Goal: Task Accomplishment & Management: Manage account settings

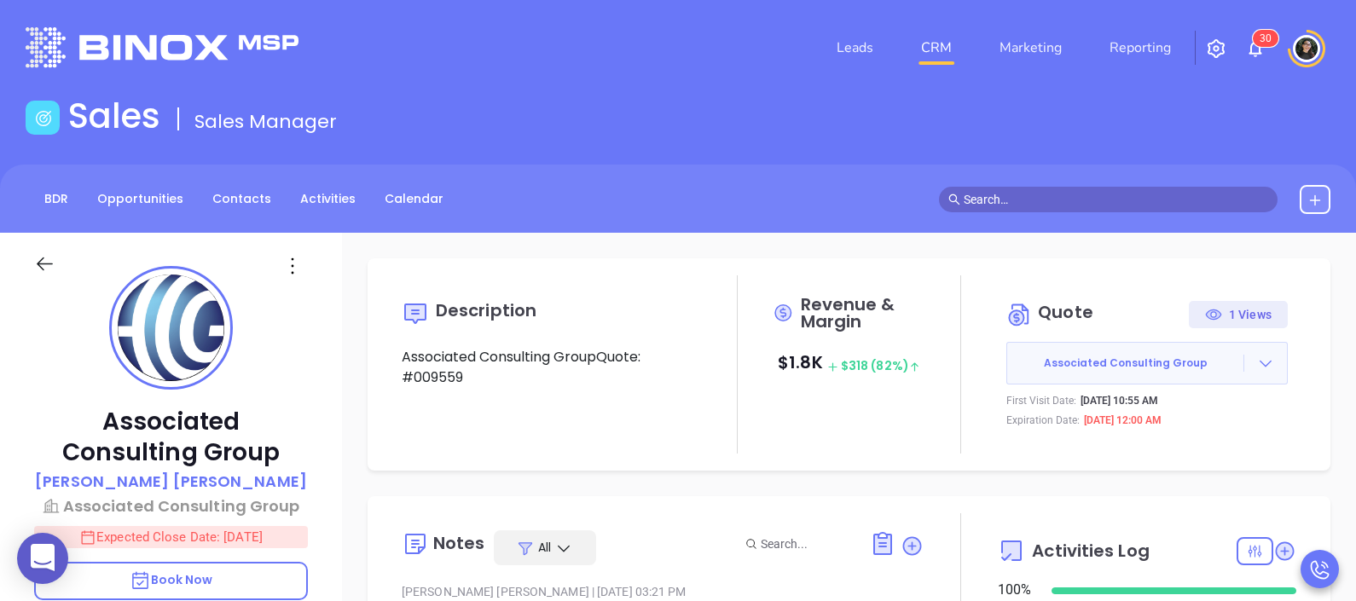
scroll to position [495, 0]
drag, startPoint x: 968, startPoint y: 45, endPoint x: 946, endPoint y: 38, distance: 22.4
click at [966, 42] on li "CRM" at bounding box center [936, 48] width 78 height 34
click at [946, 38] on link "CRM" at bounding box center [936, 48] width 44 height 34
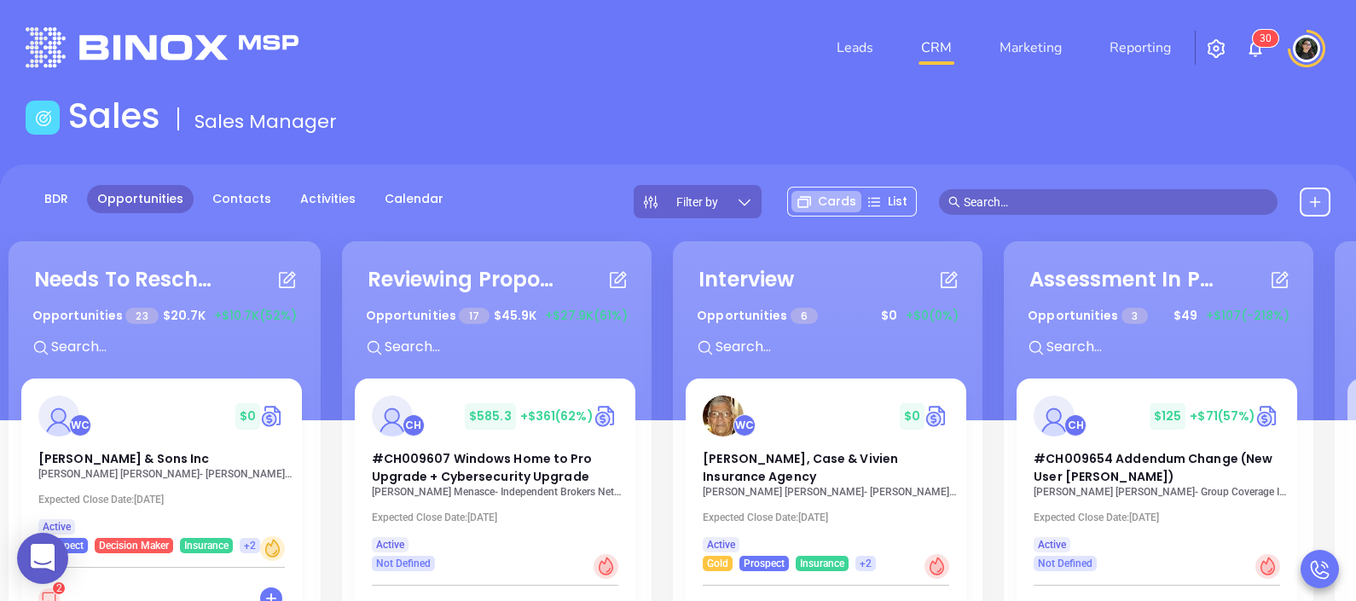
click at [1026, 196] on input "text" at bounding box center [1116, 202] width 305 height 19
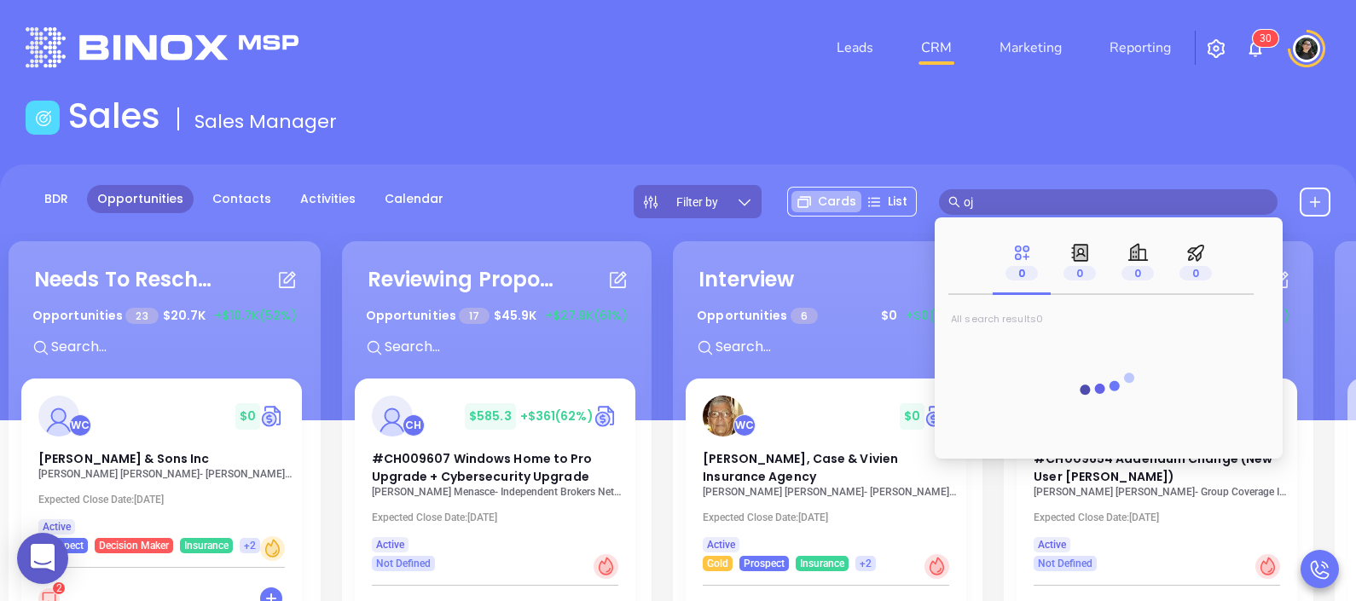
type input "o"
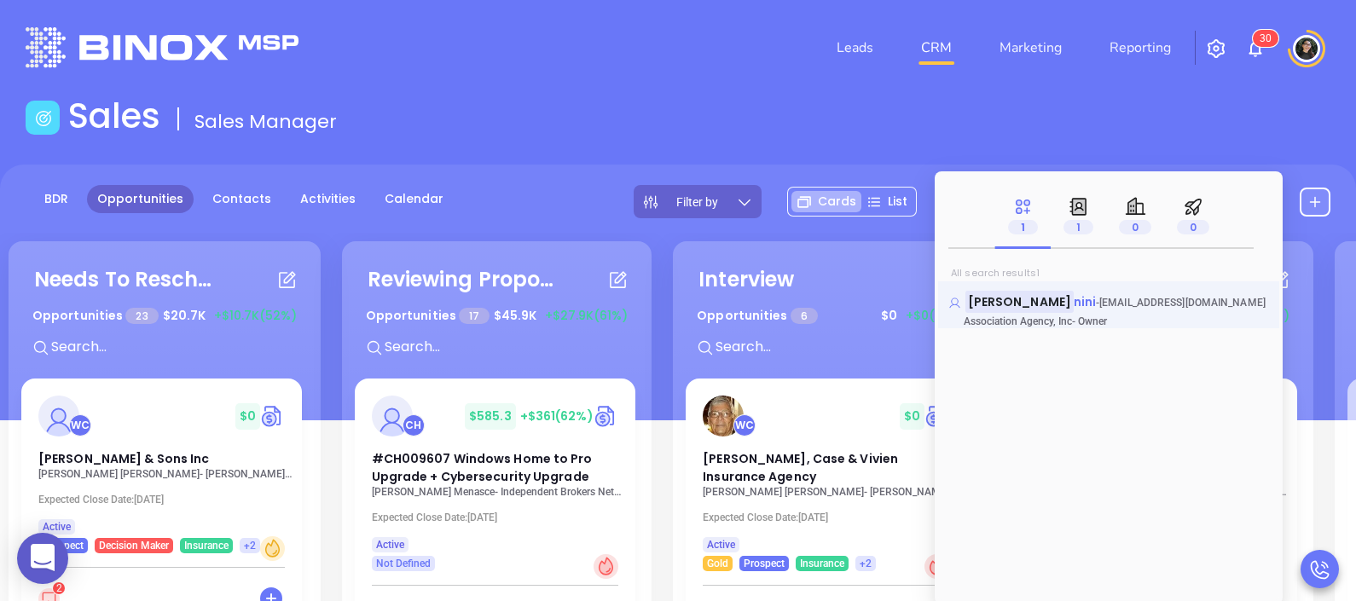
type input "[PERSON_NAME]"
click at [1004, 310] on mark "[PERSON_NAME]" at bounding box center [1019, 301] width 108 height 21
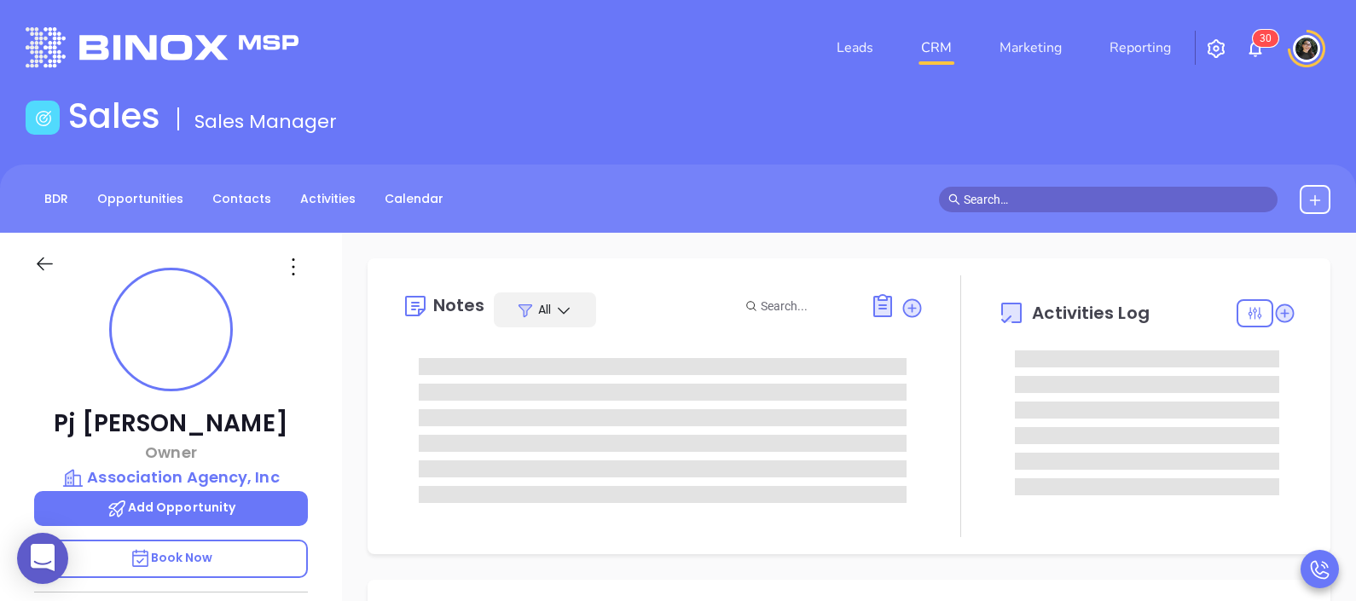
type input "[DATE]"
type input "[PERSON_NAME]"
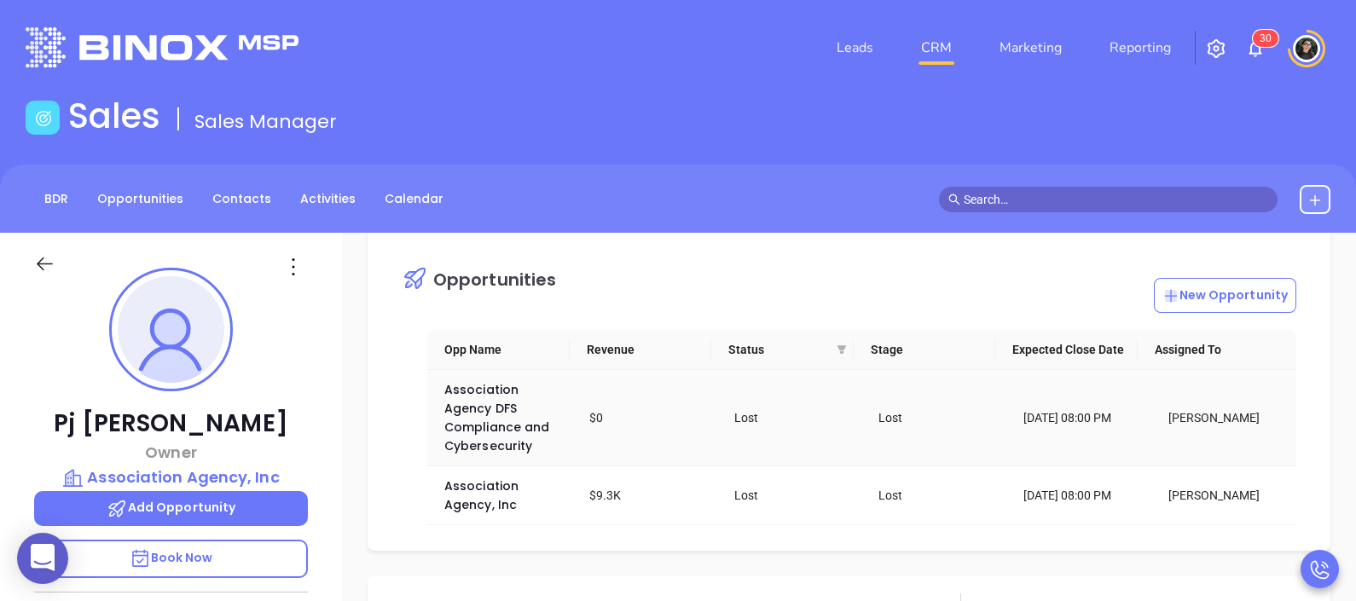
scroll to position [34, 0]
click at [490, 512] on span "Association Agency, Inc" at bounding box center [483, 495] width 78 height 36
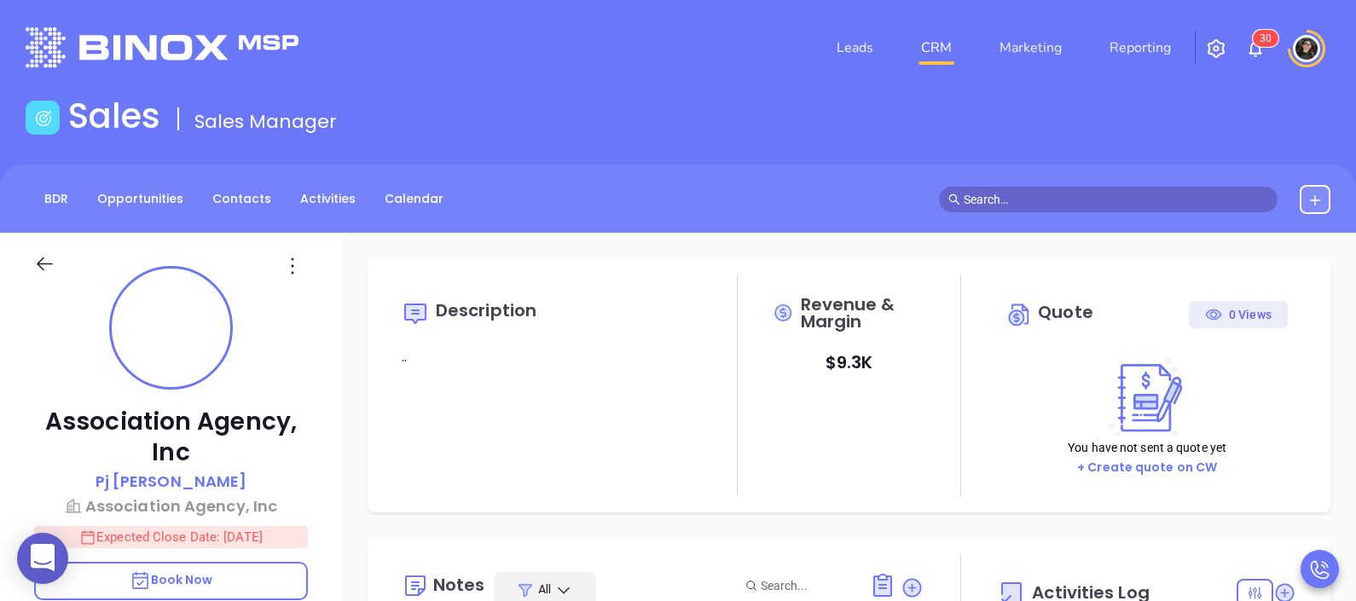
type input "[DATE]"
type input "[PERSON_NAME]"
click at [1131, 207] on input "text" at bounding box center [1116, 199] width 305 height 19
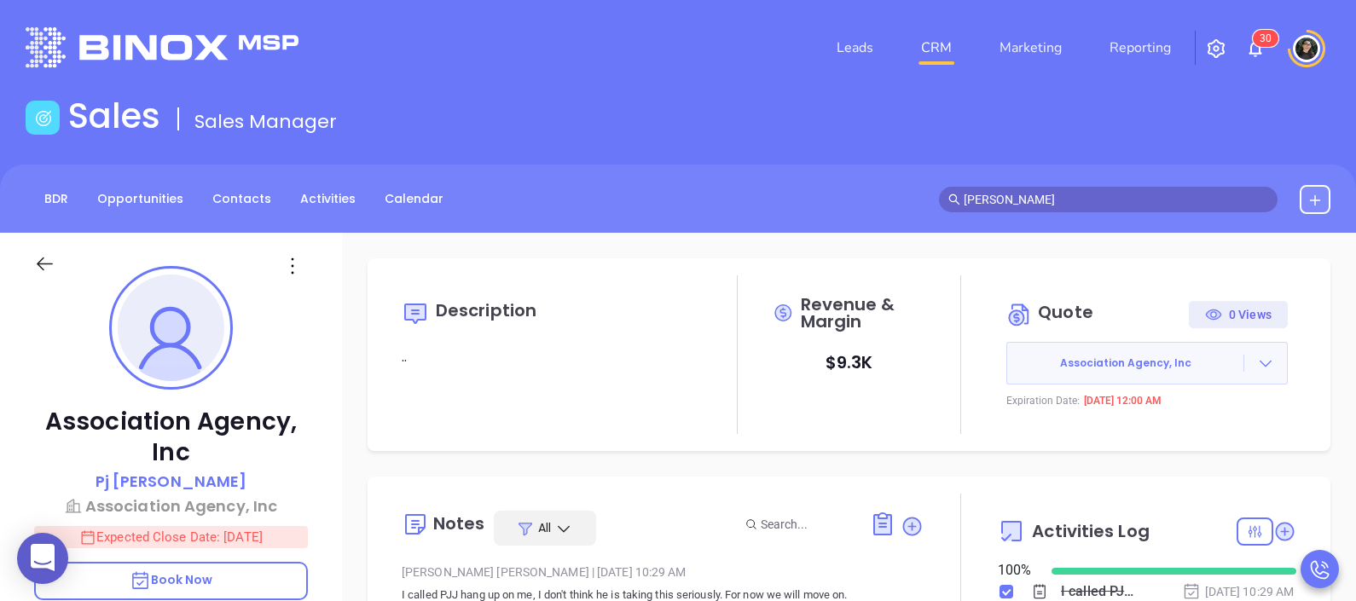
click at [1029, 115] on div "Sales Sales Manager" at bounding box center [677, 119] width 1325 height 48
click at [1047, 202] on input "[PERSON_NAME]" at bounding box center [1116, 199] width 305 height 19
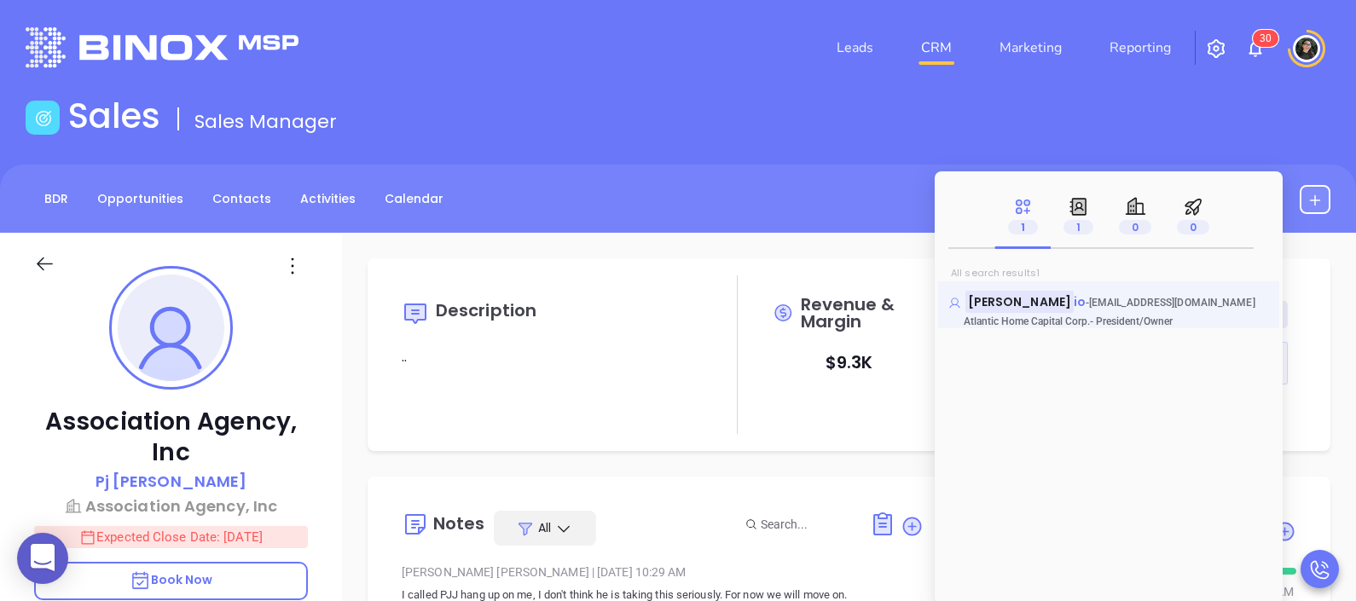
type input "[PERSON_NAME]"
click at [1041, 303] on mark "[PERSON_NAME]" at bounding box center [1019, 301] width 108 height 21
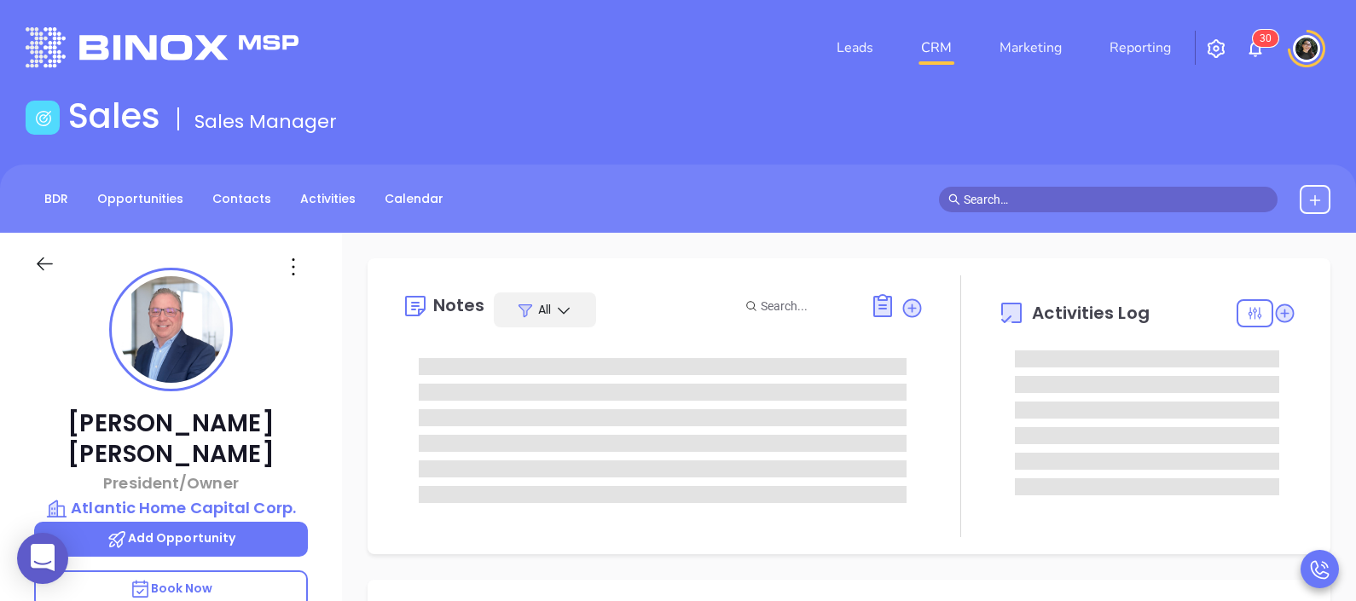
type input "[DATE]"
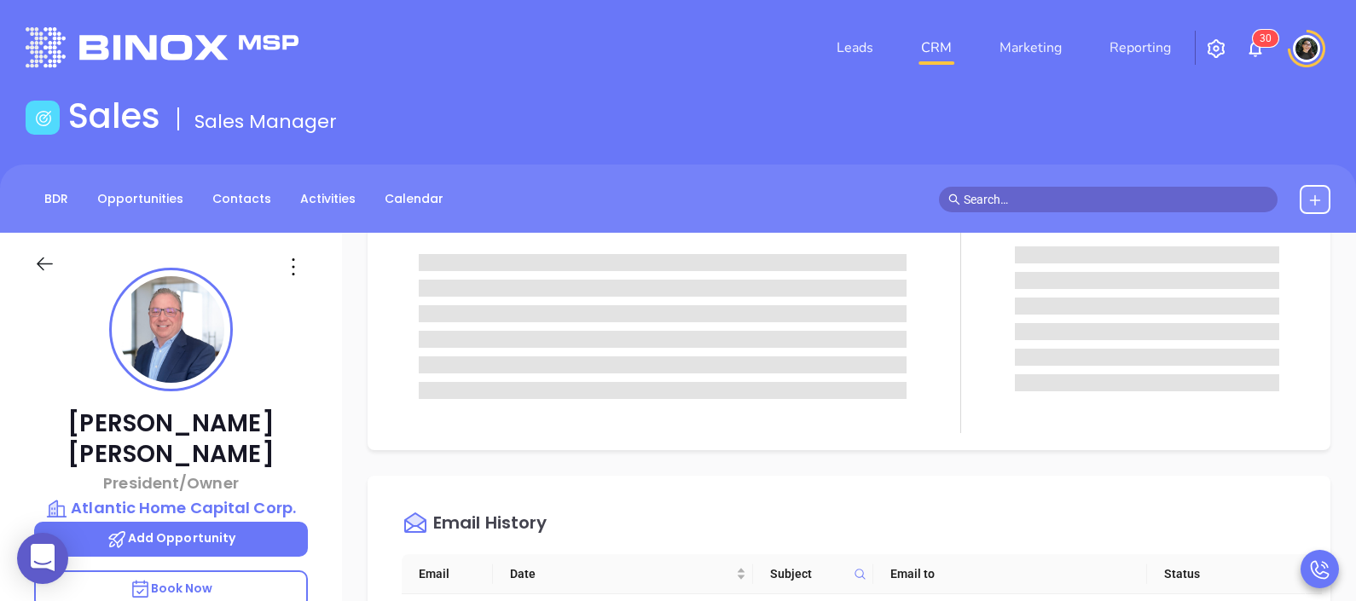
scroll to position [107, 0]
type input "[PERSON_NAME]"
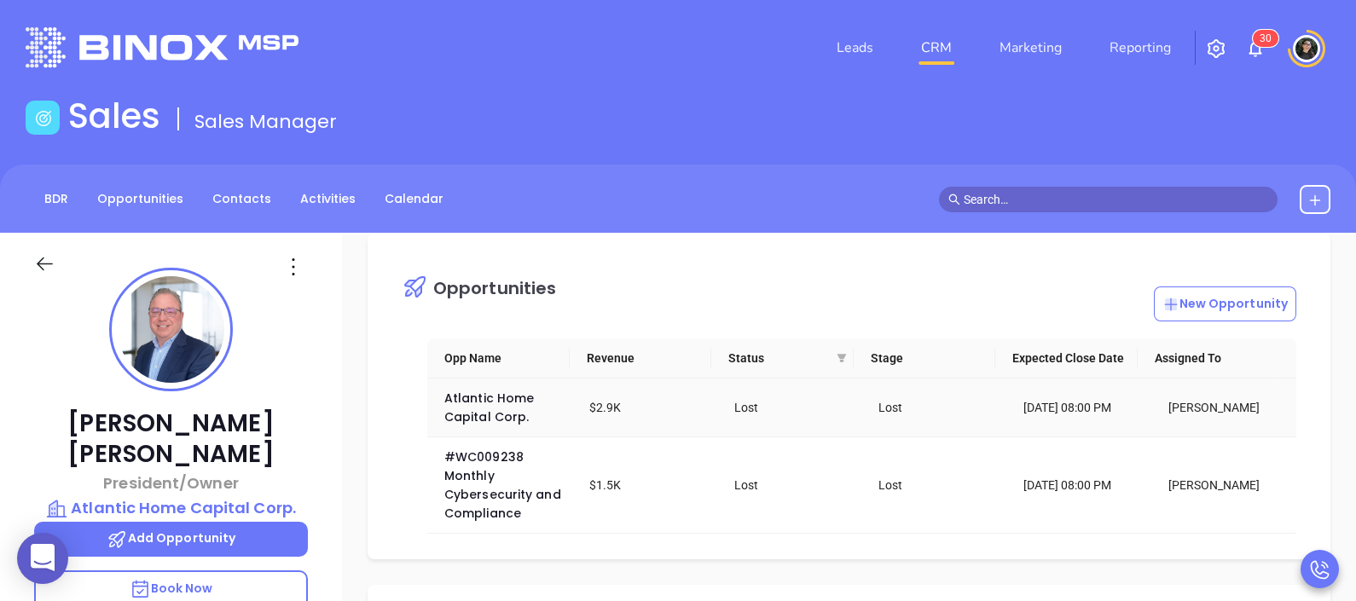
scroll to position [24, 0]
click at [501, 500] on span "#WC009238 Monthly Cybersecurity and Compliance" at bounding box center [504, 485] width 120 height 73
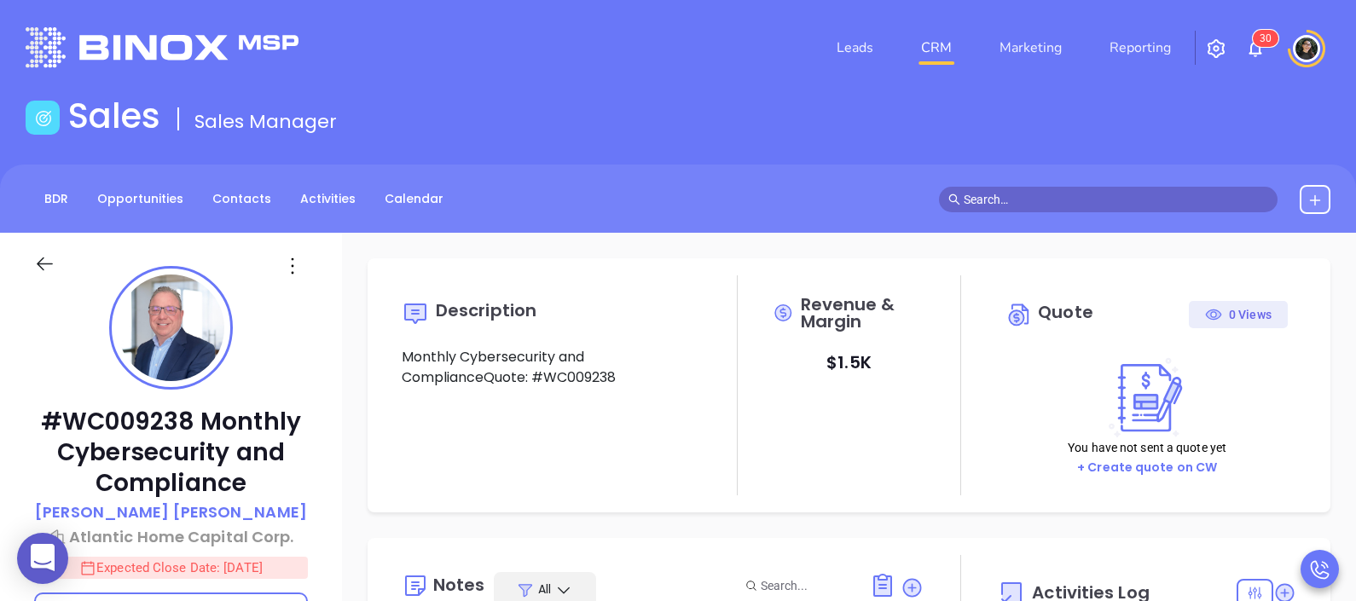
type input "[DATE]"
type input "[PERSON_NAME]"
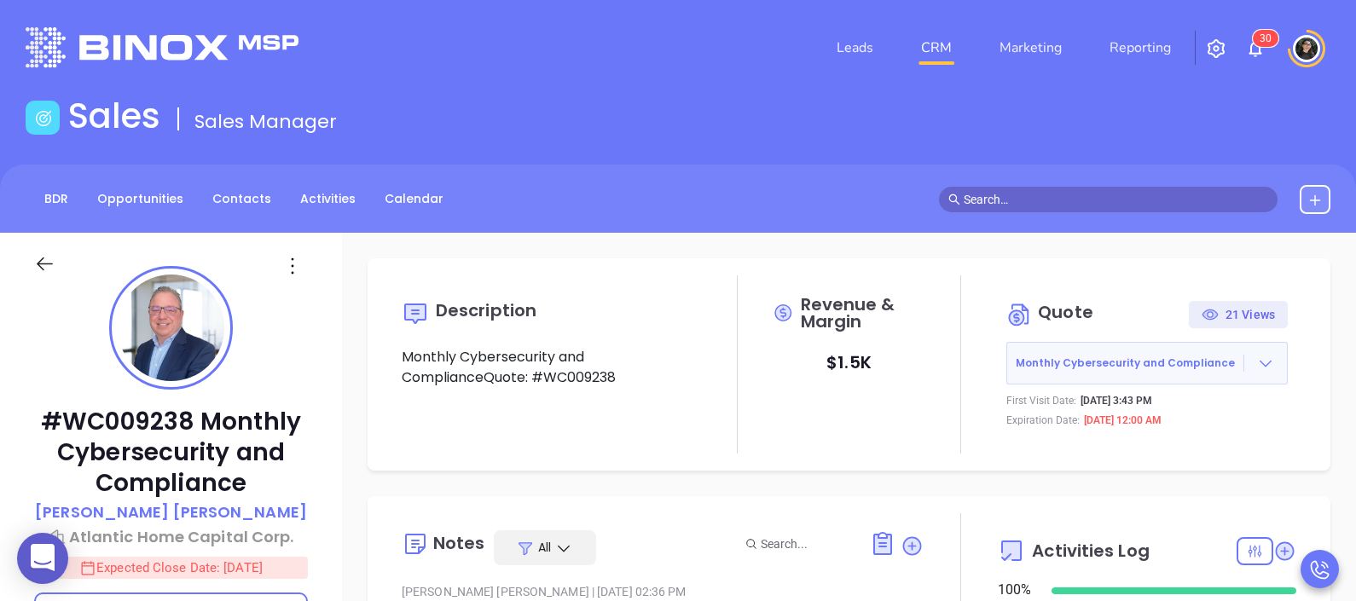
click at [1108, 187] on span at bounding box center [1108, 200] width 339 height 26
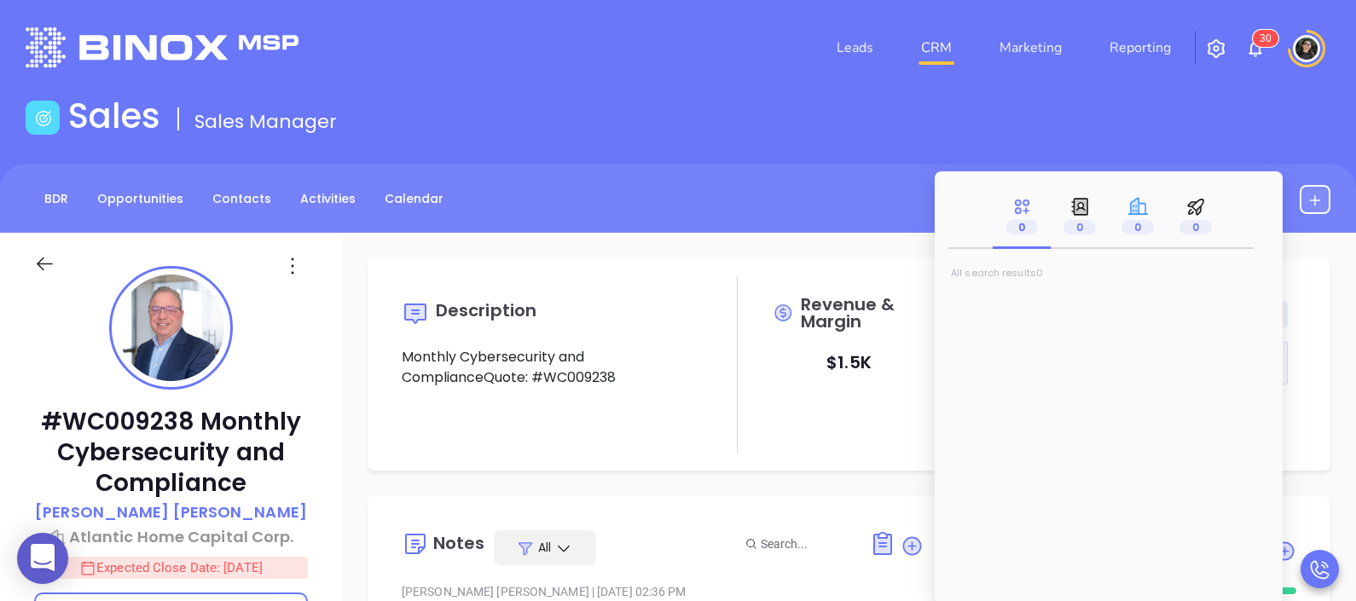
click at [1108, 190] on div "0" at bounding box center [1137, 216] width 58 height 66
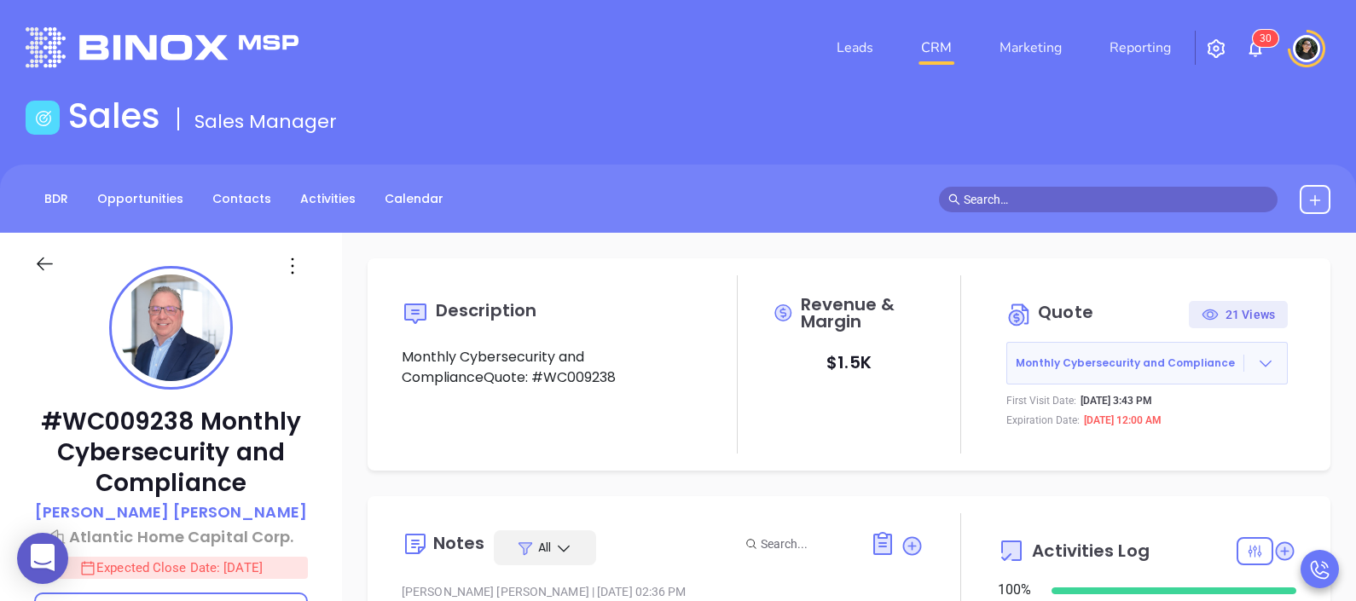
drag, startPoint x: 1088, startPoint y: 118, endPoint x: 1074, endPoint y: 205, distance: 88.0
click at [1074, 205] on main "Sales Sales Manager BDR Opportunities Contacts Activities Calendar Call Now Cal…" at bounding box center [678, 539] width 1356 height 888
click at [1074, 205] on input "text" at bounding box center [1116, 199] width 305 height 19
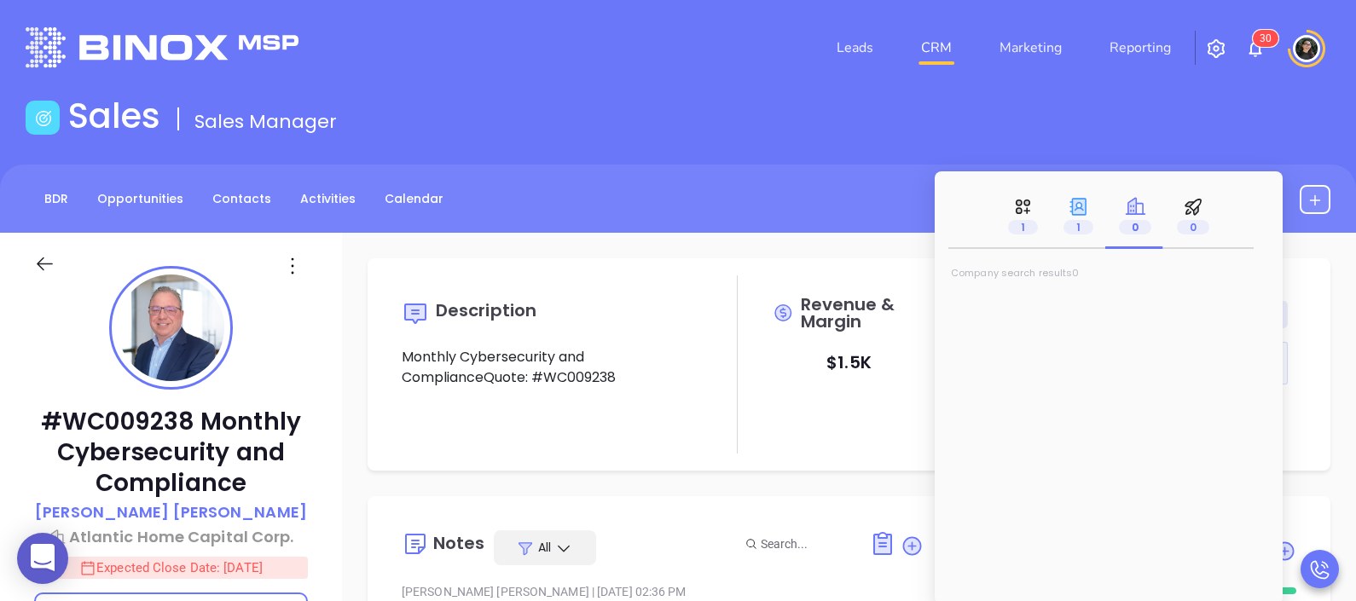
type input "[PERSON_NAME]"
click at [1094, 219] on div "1" at bounding box center [1077, 216] width 55 height 66
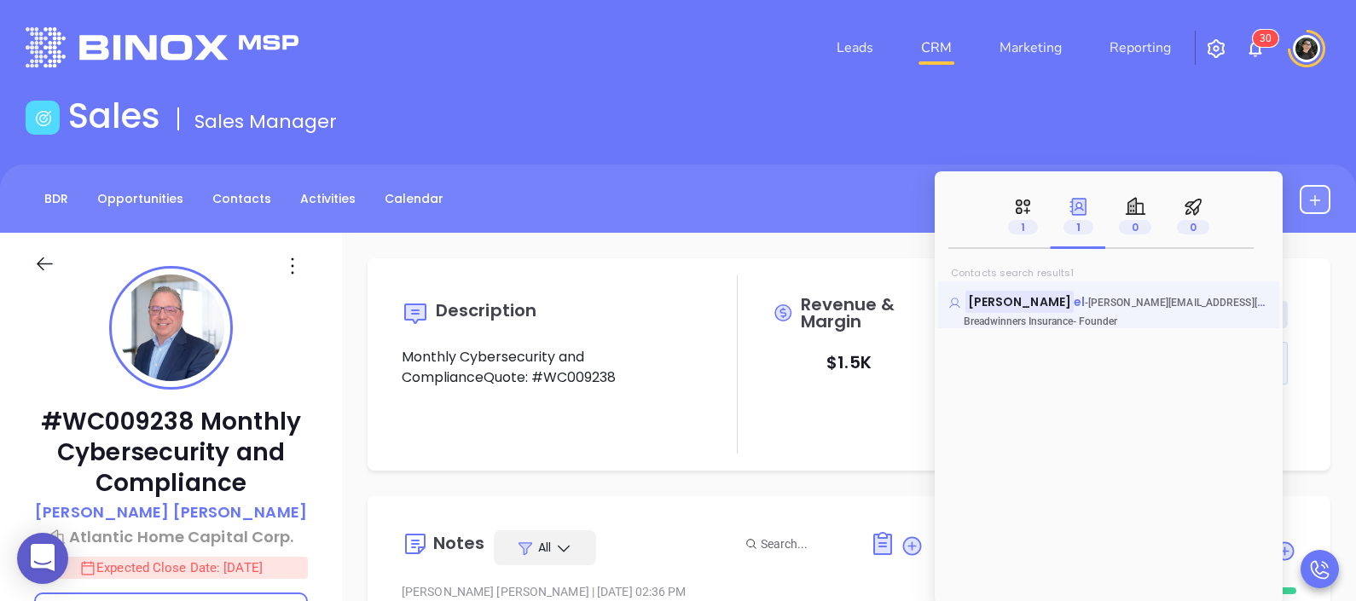
click at [1027, 303] on mark "[PERSON_NAME]" at bounding box center [1019, 301] width 108 height 21
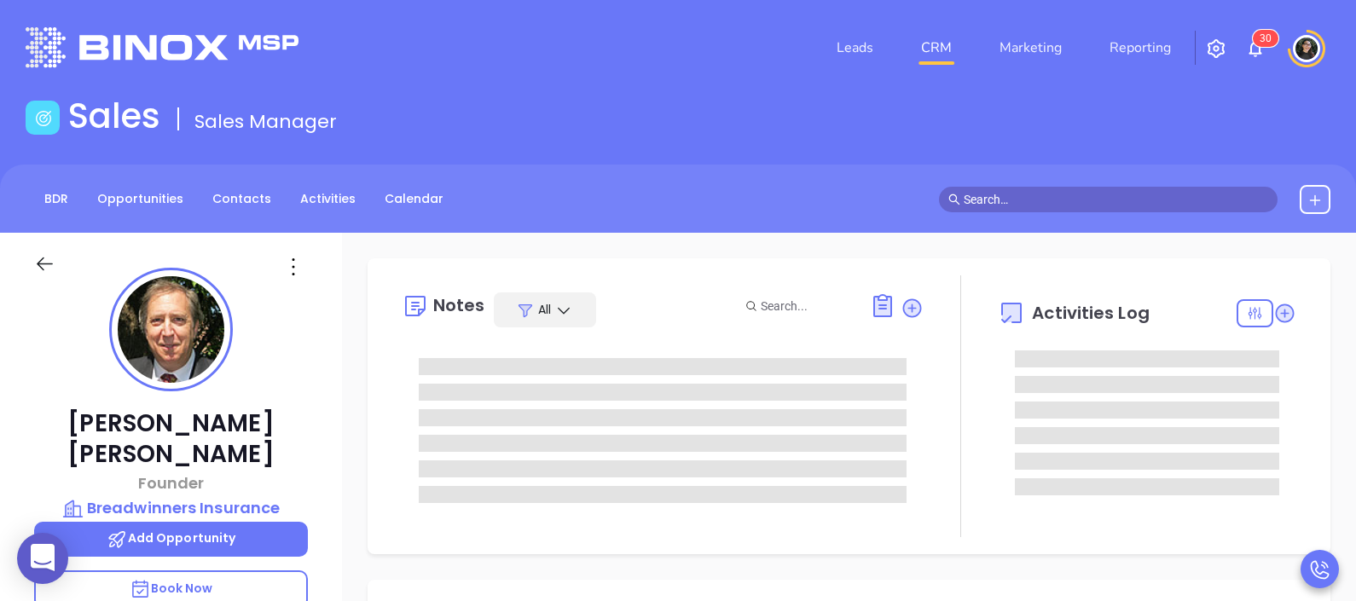
type input "[DATE]"
type input "[PERSON_NAME]"
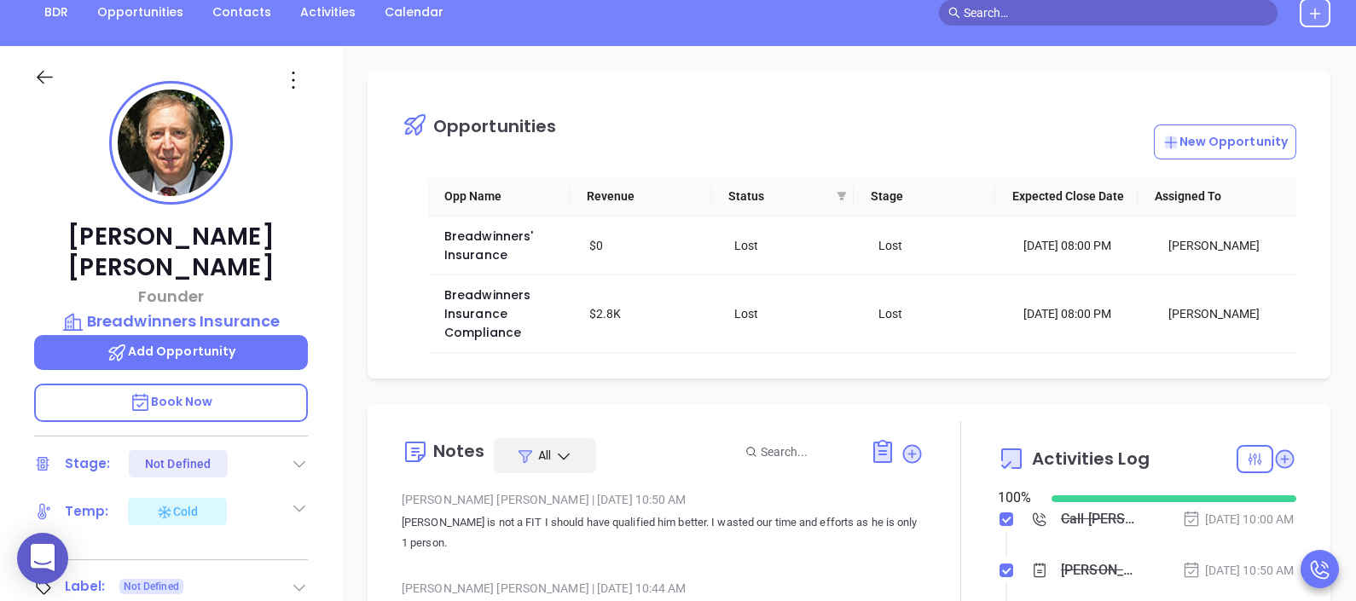
scroll to position [191, 0]
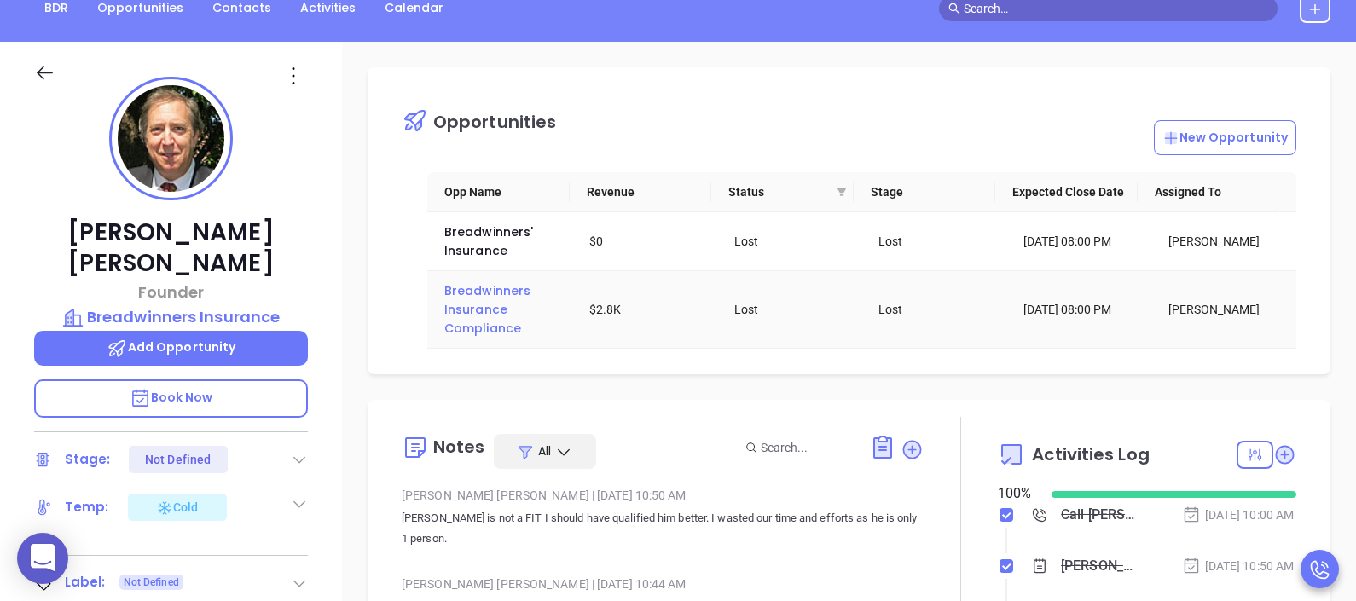
click at [481, 303] on span "Breadwinners Insurance Compliance" at bounding box center [489, 309] width 90 height 55
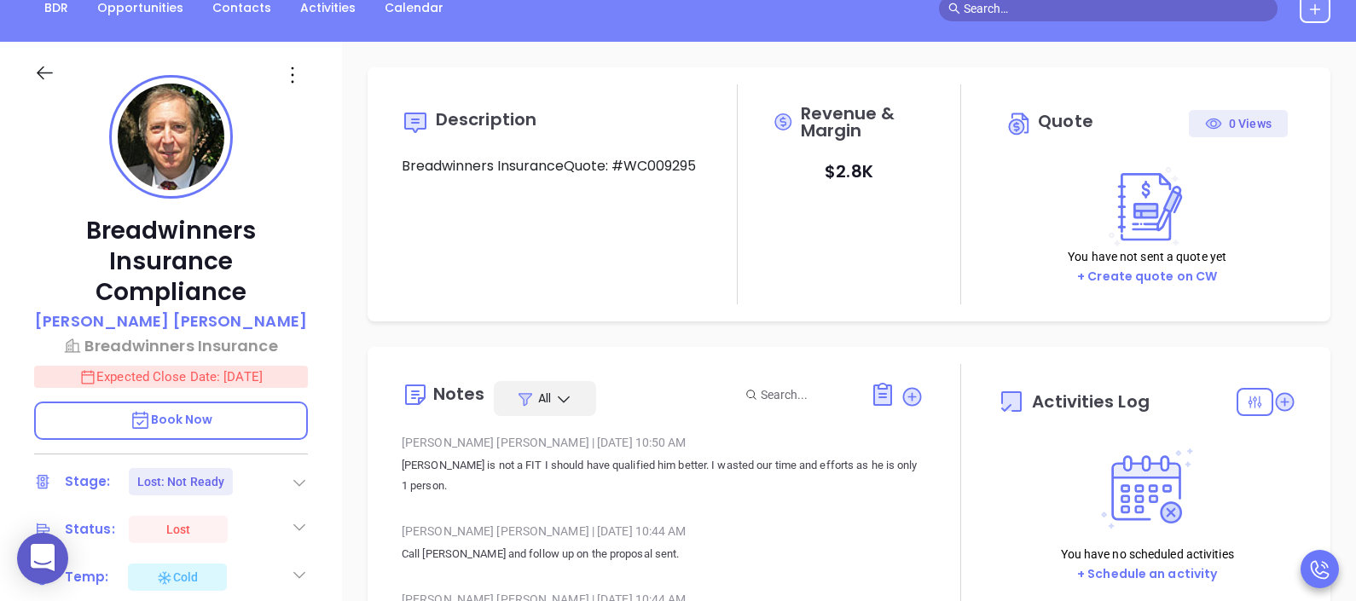
type input "[DATE]"
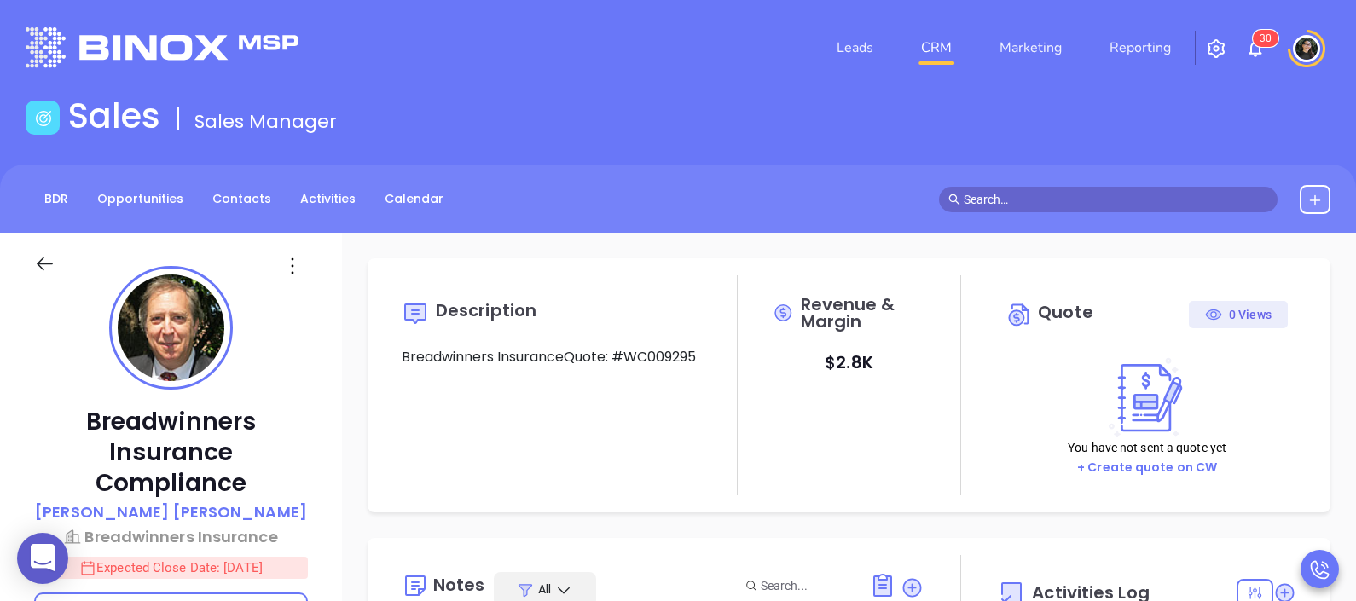
scroll to position [495, 0]
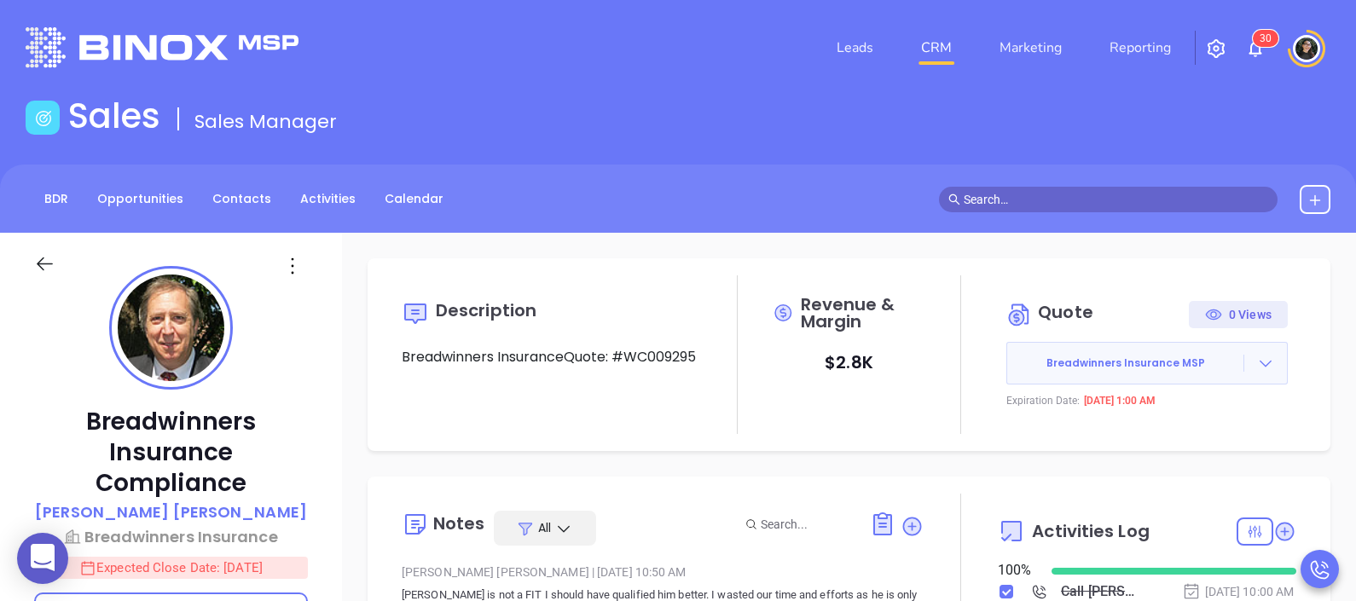
type input "[PERSON_NAME]"
click at [1053, 203] on input "text" at bounding box center [1116, 199] width 305 height 19
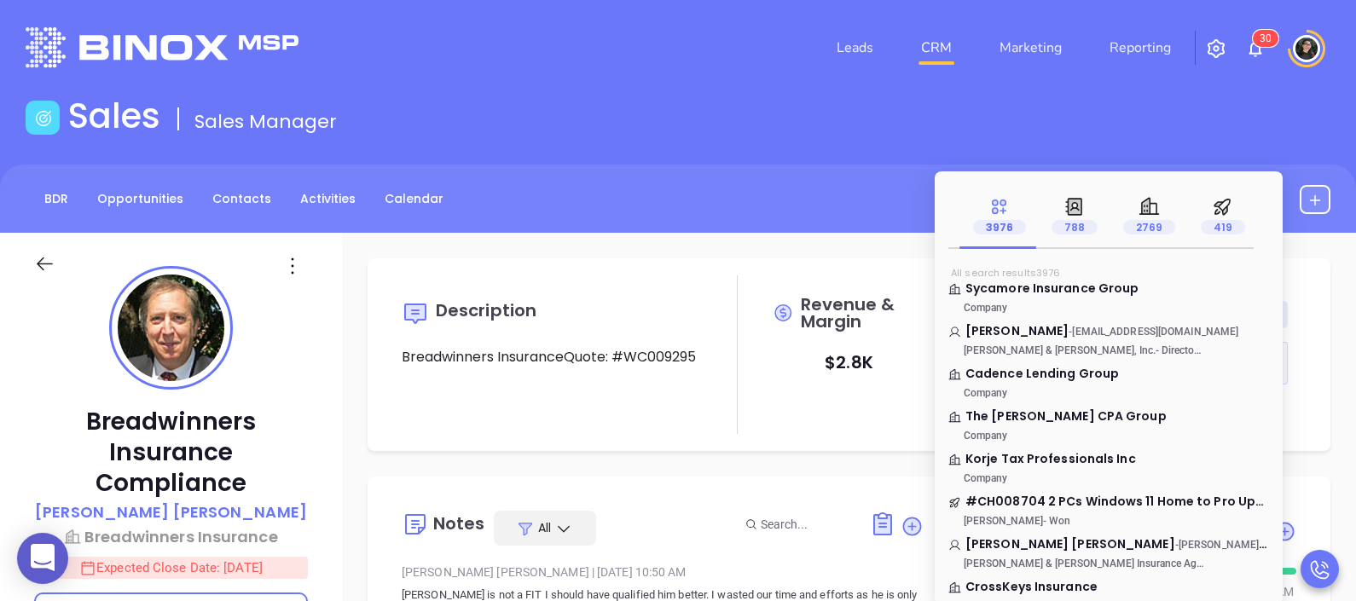
scroll to position [0, 0]
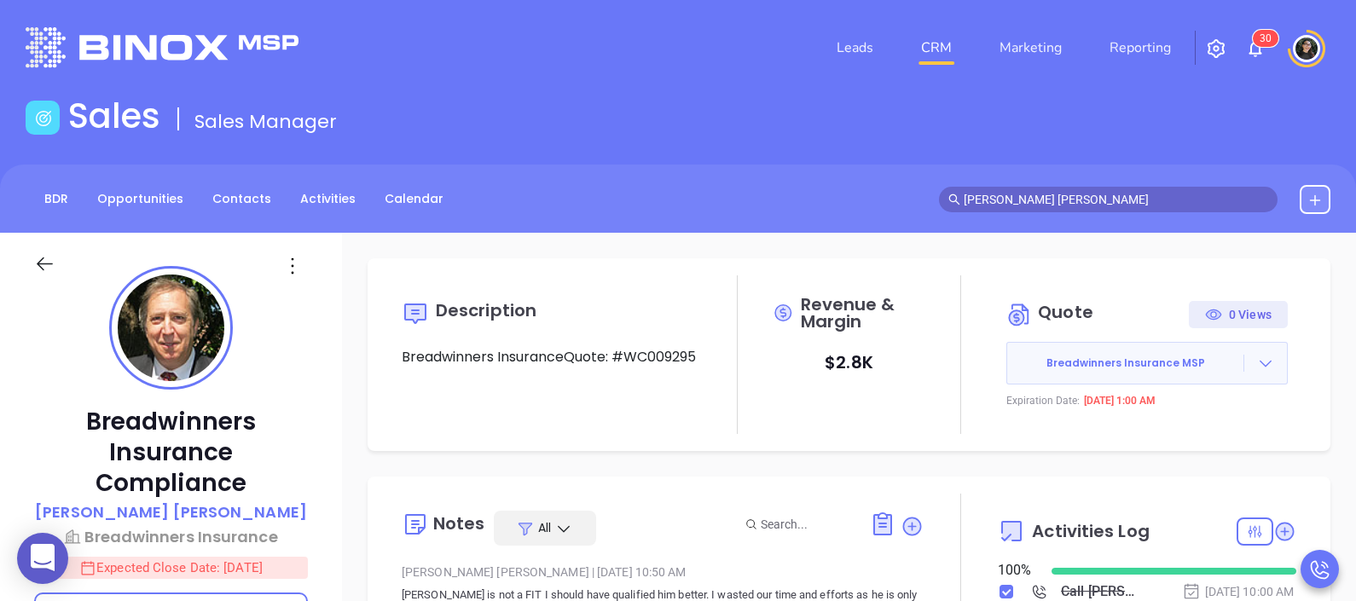
click at [1113, 112] on div "Sales Sales Manager" at bounding box center [677, 119] width 1325 height 48
click at [1083, 200] on input "[PERSON_NAME] [PERSON_NAME]" at bounding box center [1116, 199] width 305 height 19
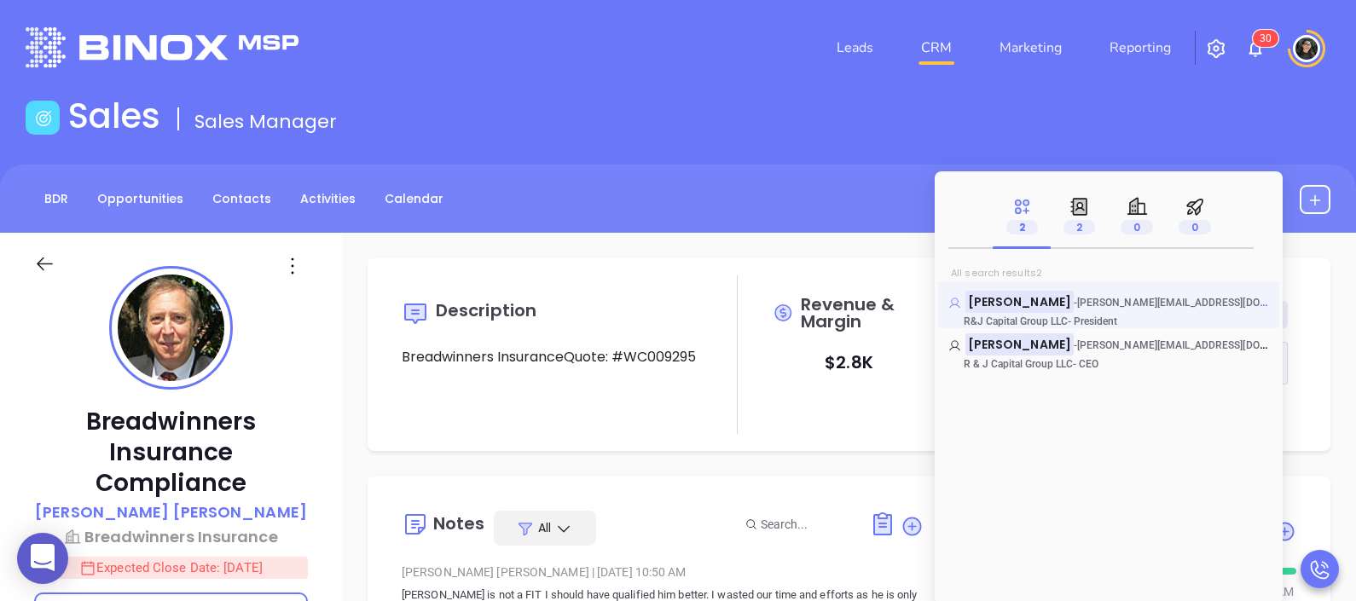
type input "[PERSON_NAME]"
click at [1019, 310] on mark "[PERSON_NAME]" at bounding box center [1019, 301] width 108 height 21
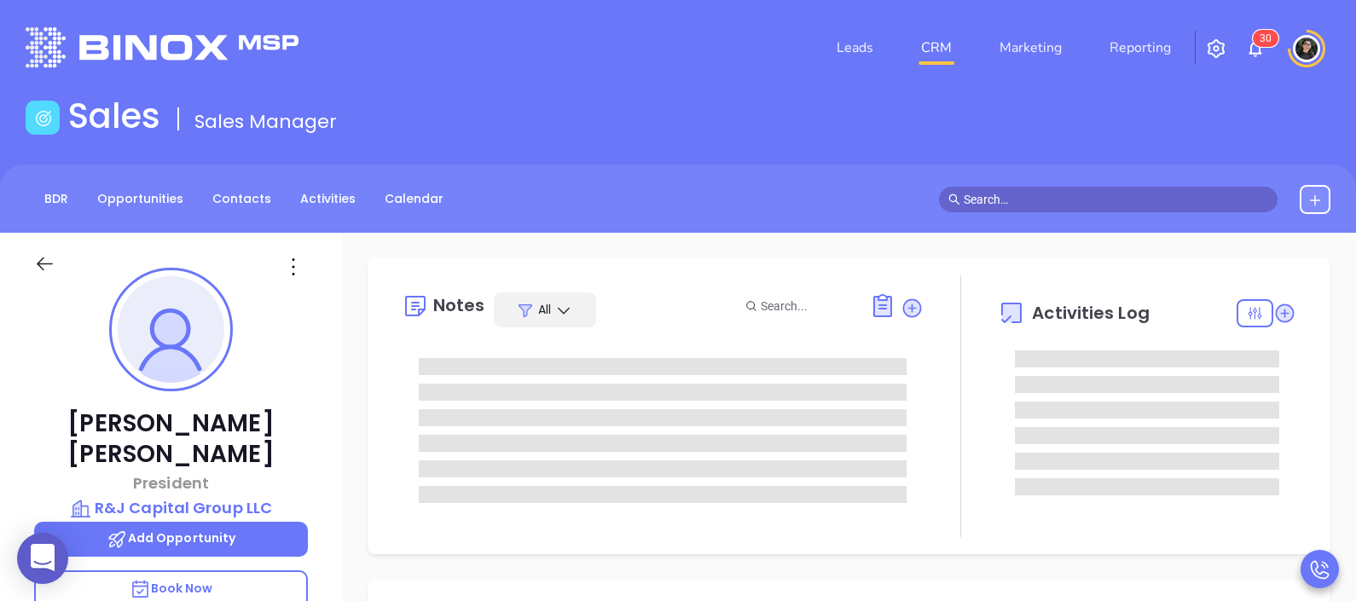
type input "[DATE]"
type input "[PERSON_NAME]"
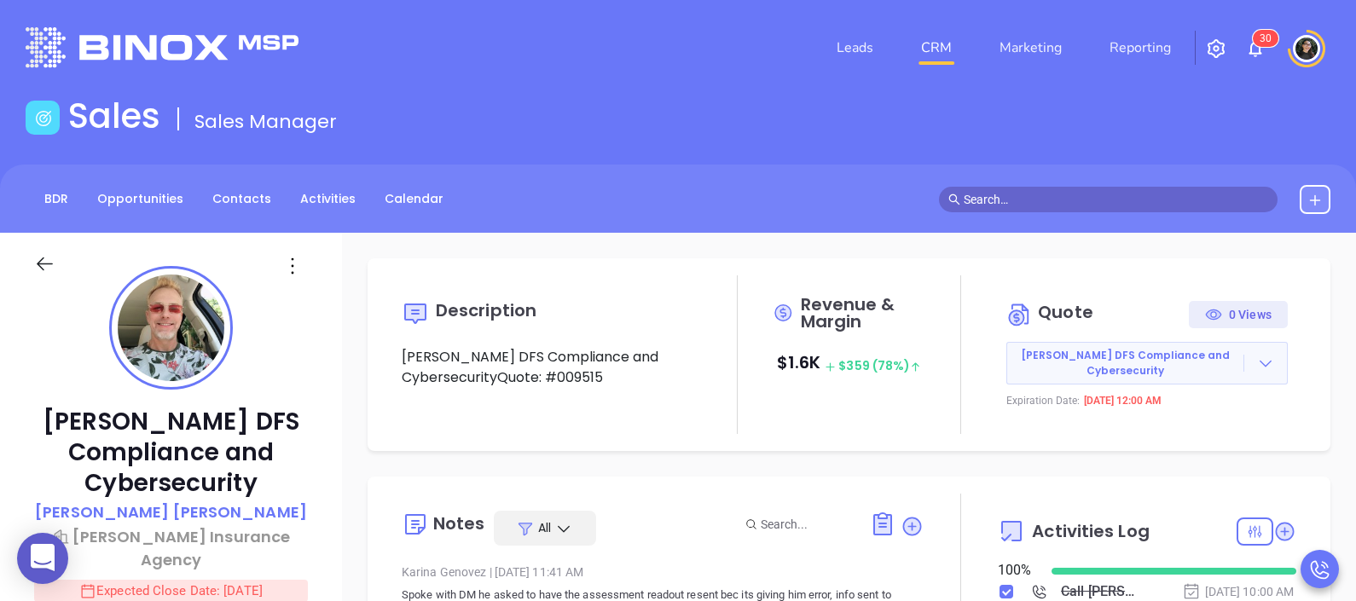
scroll to position [495, 0]
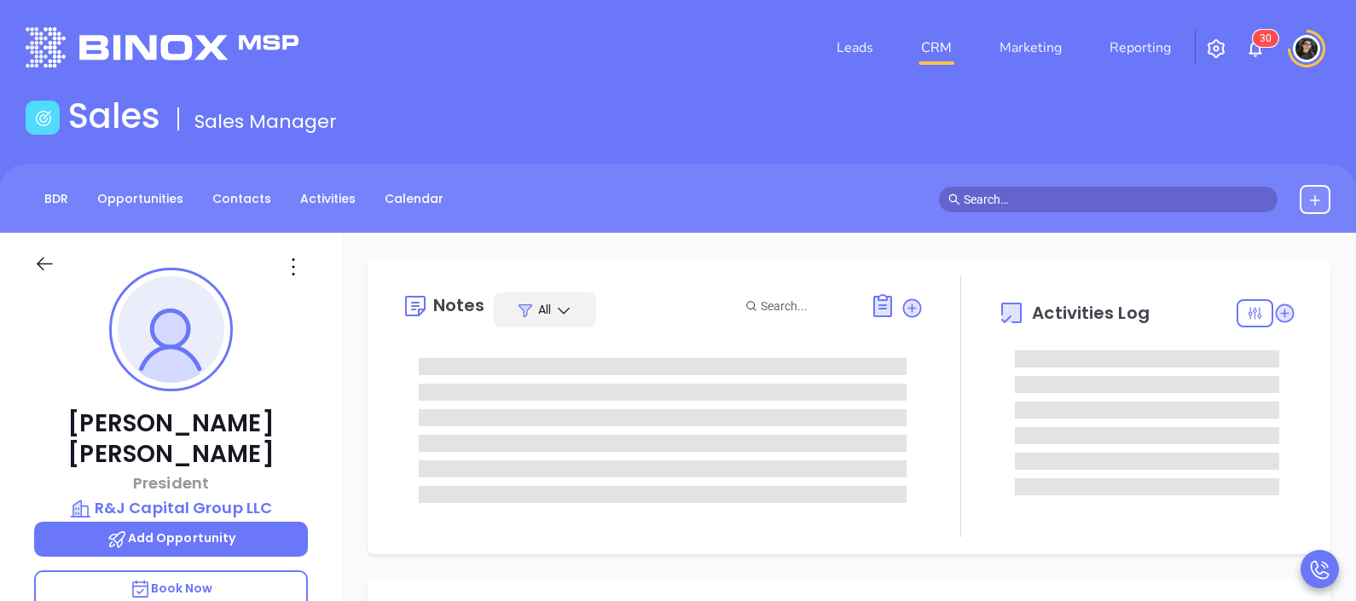
scroll to position [495, 0]
type input "[PERSON_NAME]"
